Goal: Task Accomplishment & Management: Use online tool/utility

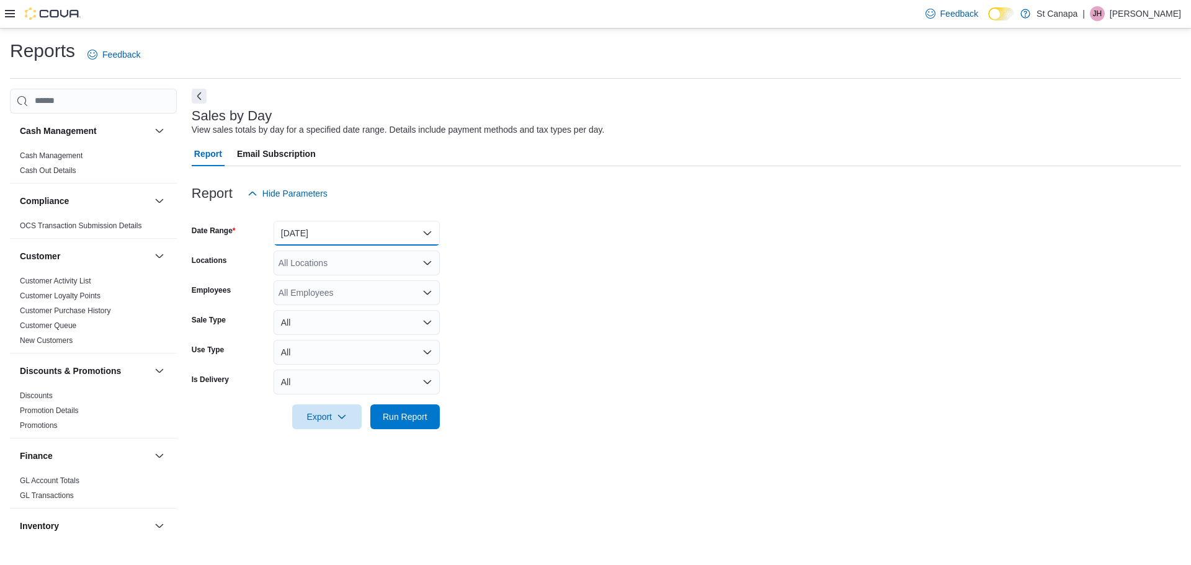
drag, startPoint x: 336, startPoint y: 231, endPoint x: 335, endPoint y: 238, distance: 6.2
click at [336, 231] on button "[DATE]" at bounding box center [357, 233] width 166 height 25
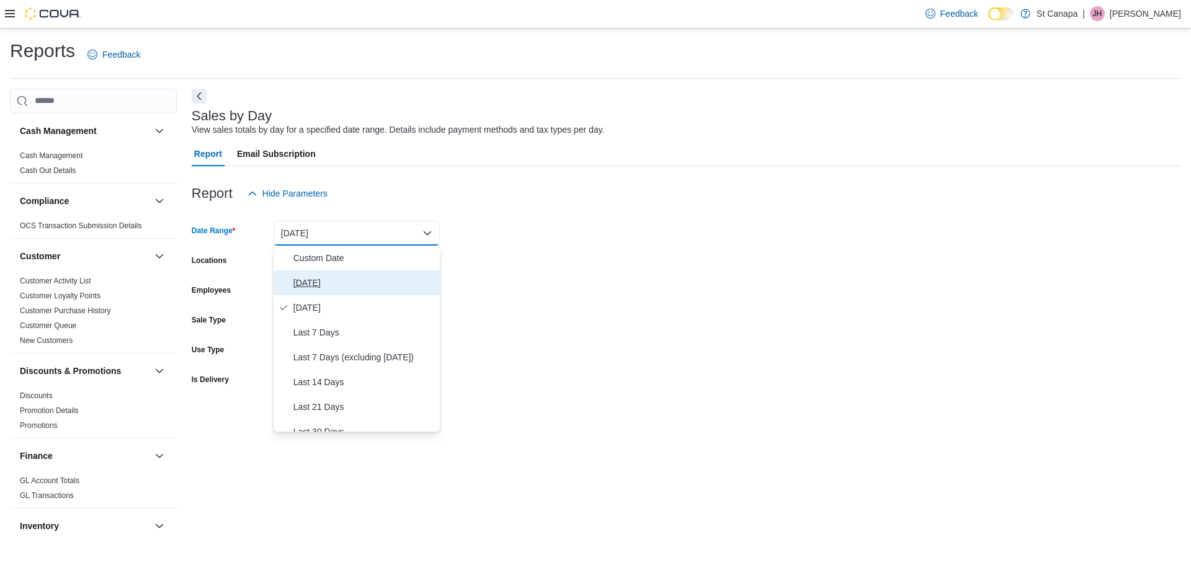
drag, startPoint x: 309, startPoint y: 283, endPoint x: 311, endPoint y: 295, distance: 11.3
click at [309, 284] on span "[DATE]" at bounding box center [363, 282] width 141 height 15
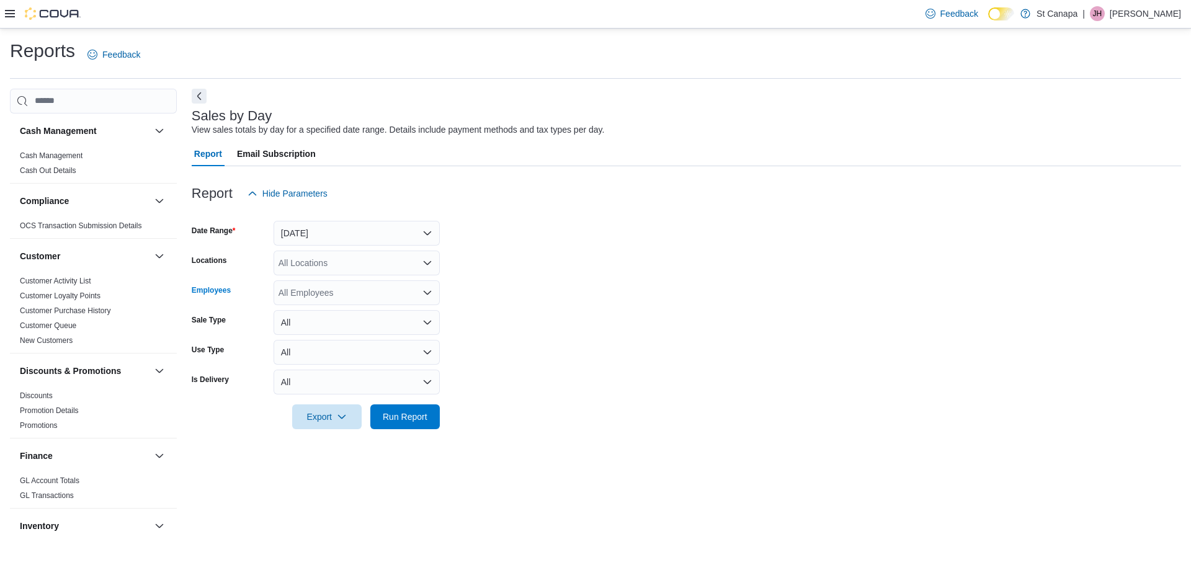
click at [311, 298] on div "All Employees" at bounding box center [357, 292] width 166 height 25
click at [316, 265] on div "All Locations" at bounding box center [357, 263] width 166 height 25
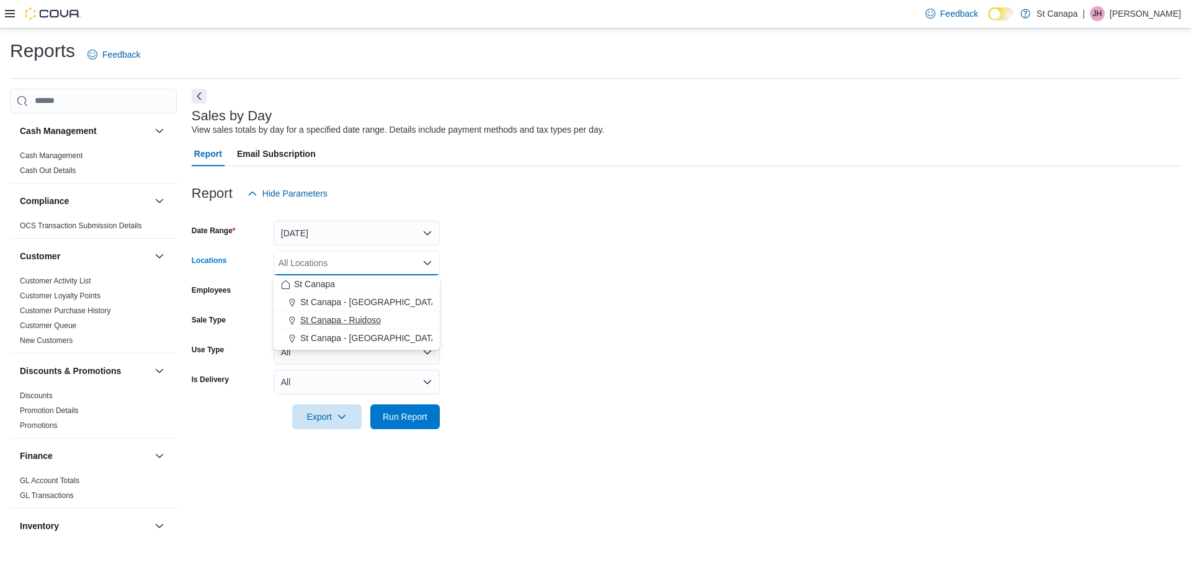
click at [331, 323] on span "St Canapa - Ruidoso" at bounding box center [340, 320] width 81 height 12
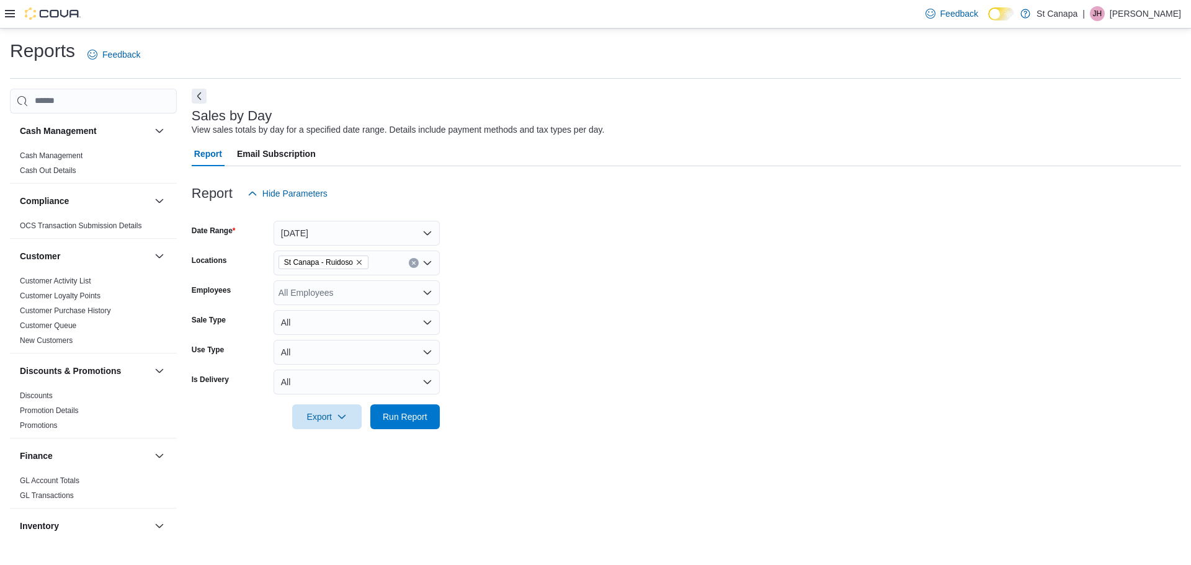
drag, startPoint x: 578, startPoint y: 344, endPoint x: 519, endPoint y: 382, distance: 70.0
click at [577, 348] on form "Date Range [DATE] Locations [GEOGRAPHIC_DATA] - [GEOGRAPHIC_DATA] Employees All…" at bounding box center [686, 317] width 989 height 223
drag, startPoint x: 416, startPoint y: 411, endPoint x: 425, endPoint y: 403, distance: 12.3
click at [414, 412] on span "Run Report" at bounding box center [405, 417] width 45 height 12
